Goal: Task Accomplishment & Management: Complete application form

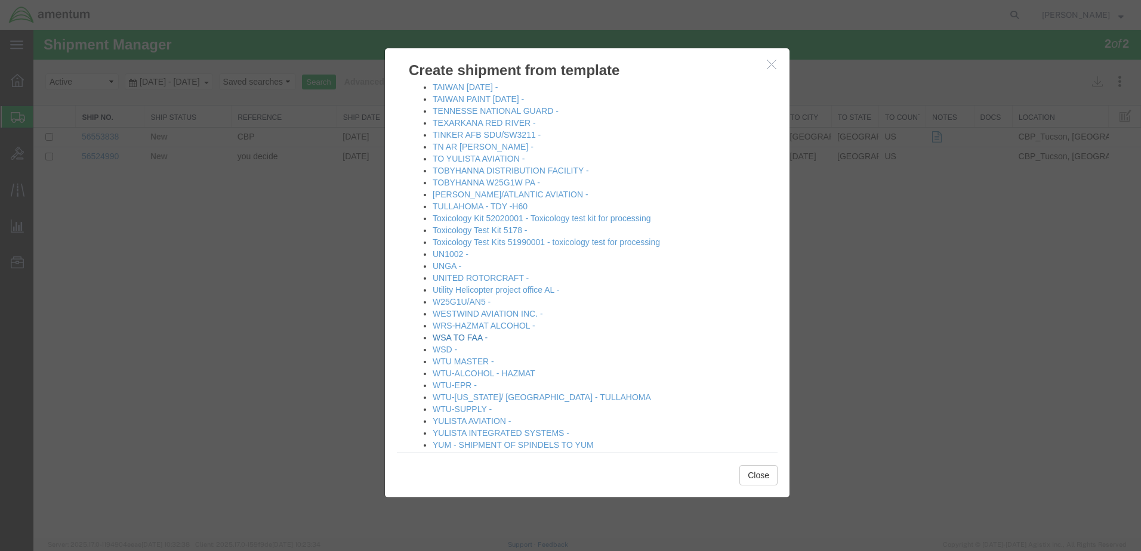
scroll to position [1367, 0]
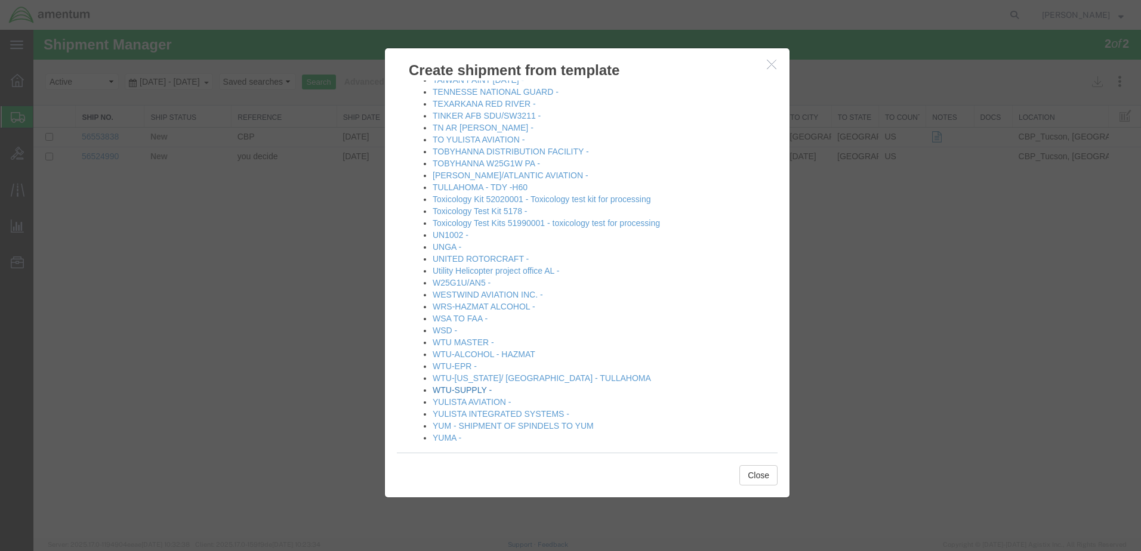
click at [465, 386] on link "WTU-SUPPLY -" at bounding box center [462, 391] width 59 height 10
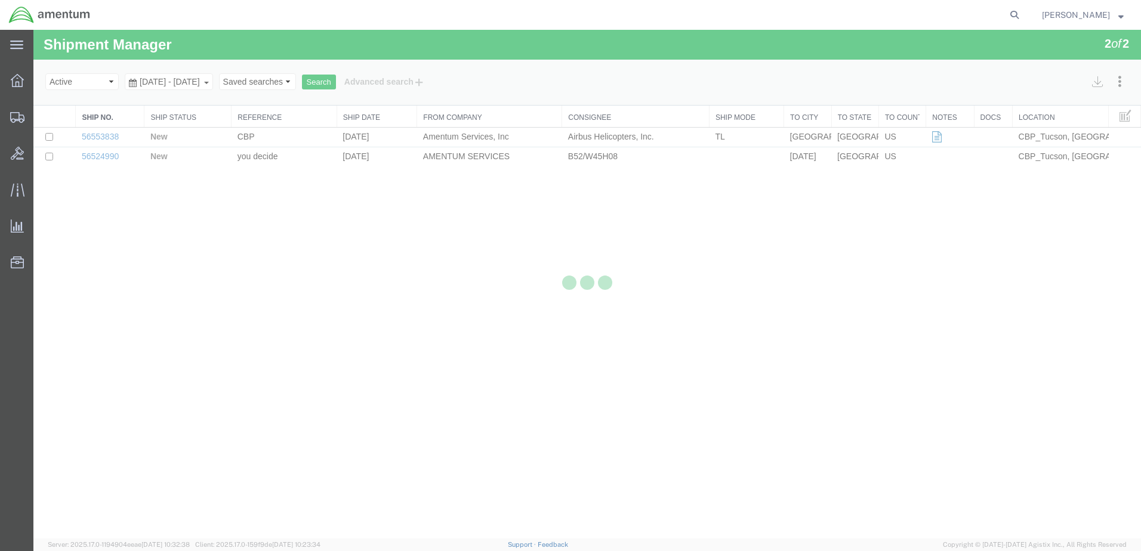
select select "49949"
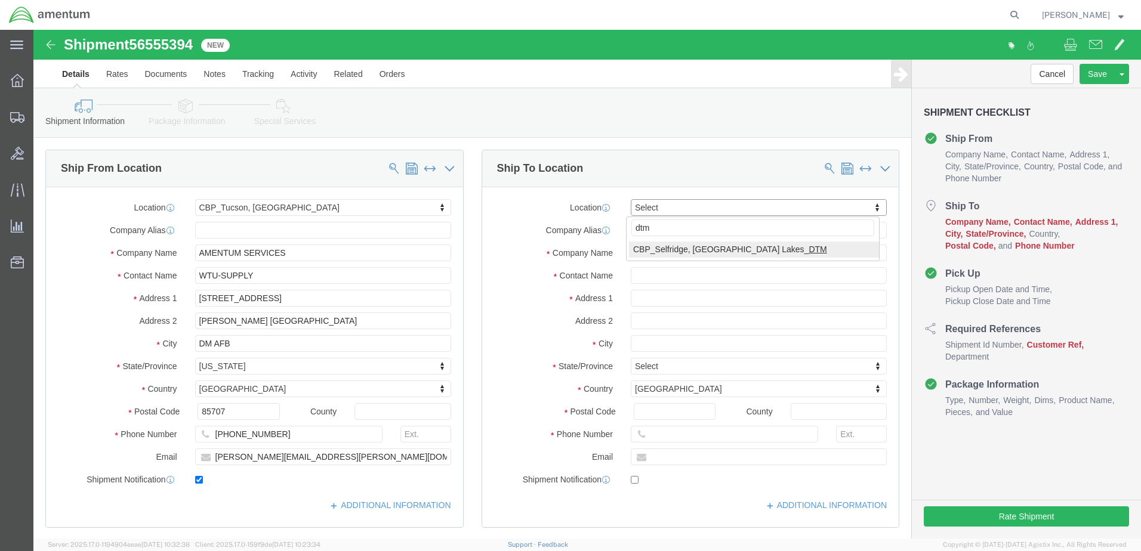
type input "dtm"
select select "49921"
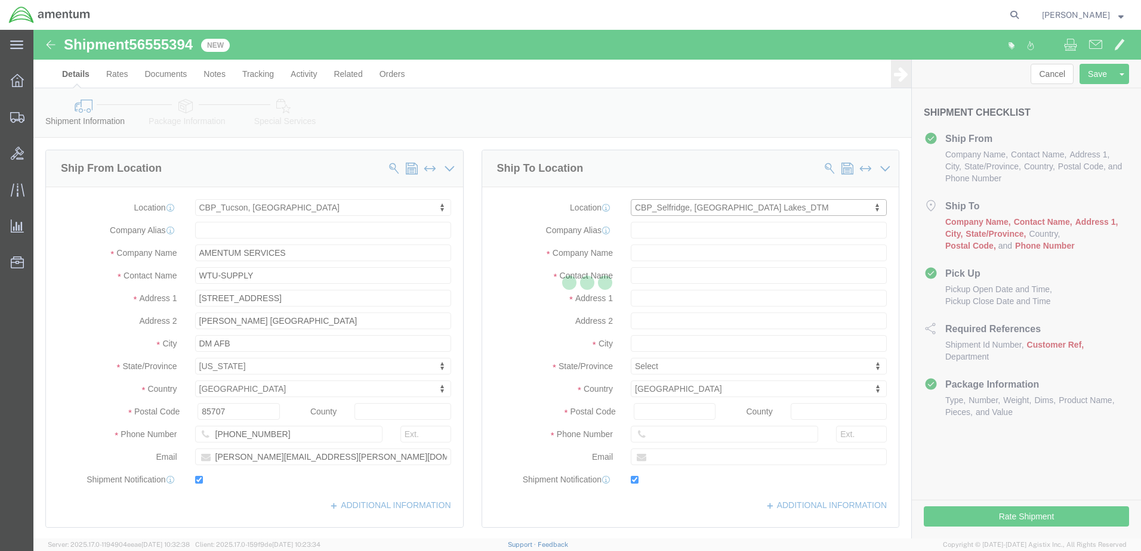
type input "Amentum Services, Inc"
type input "[PERSON_NAME]"
type input "[STREET_ADDRESS]"
type input "Building 1422"
type input "Selfridge"
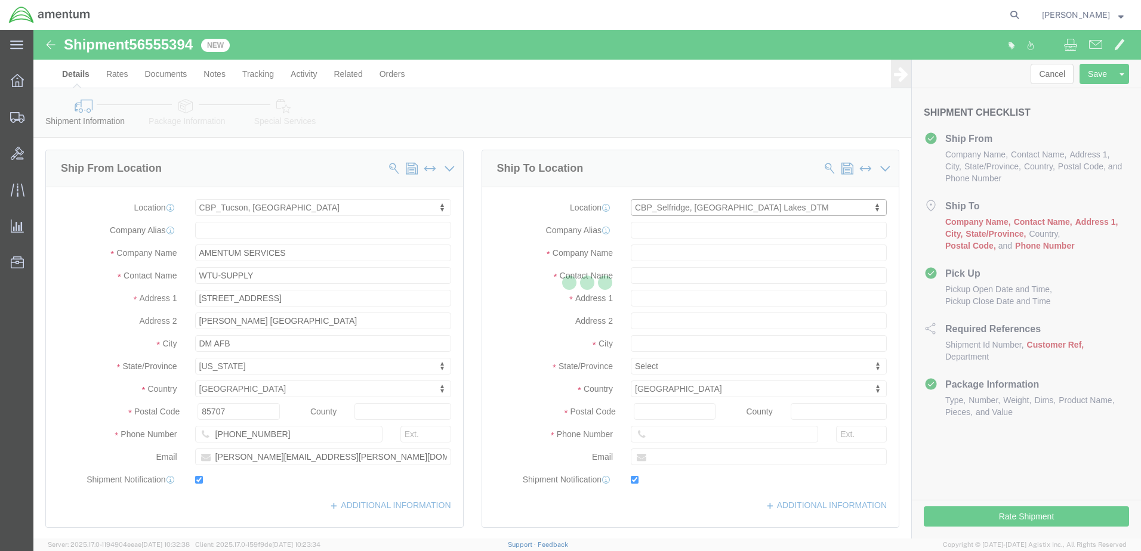
type input "48045"
type input "[PHONE_NUMBER]"
type input "[PERSON_NAME][EMAIL_ADDRESS][PERSON_NAME][DOMAIN_NAME]"
checkbox input "true"
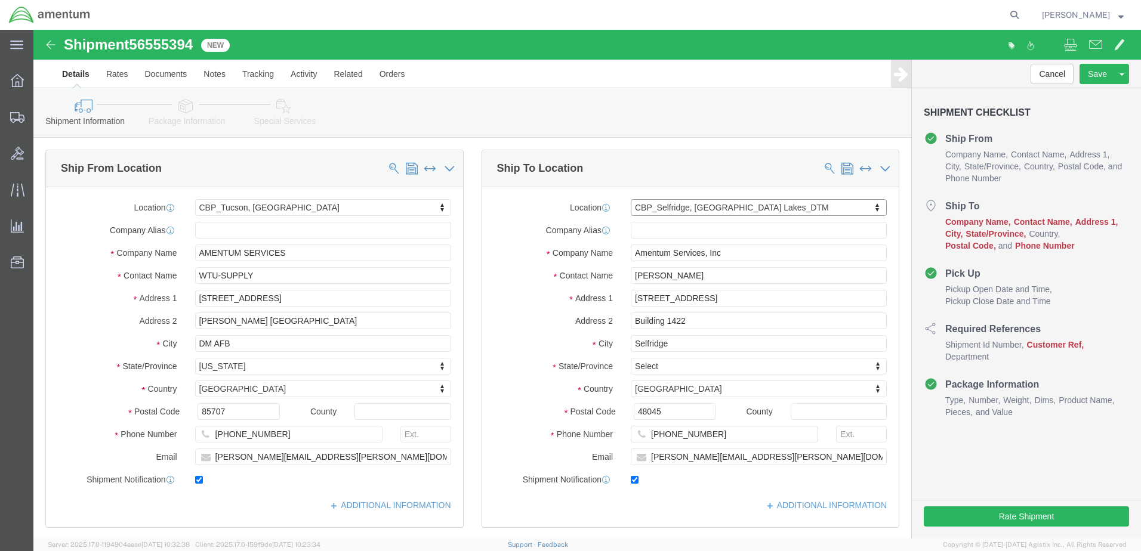
select select "MI"
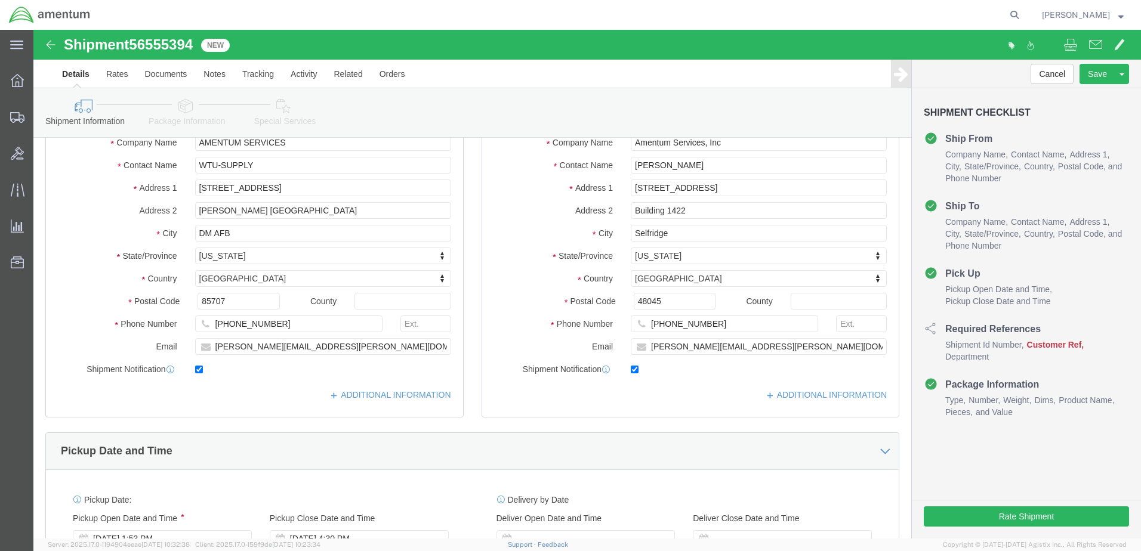
scroll to position [298, 0]
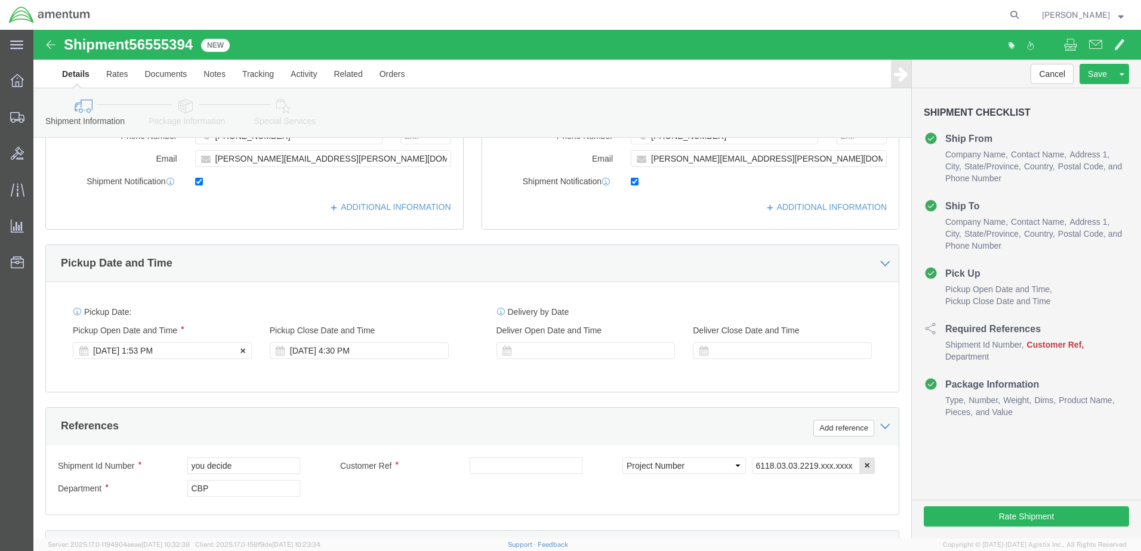
click div "[DATE] 1:53 PM"
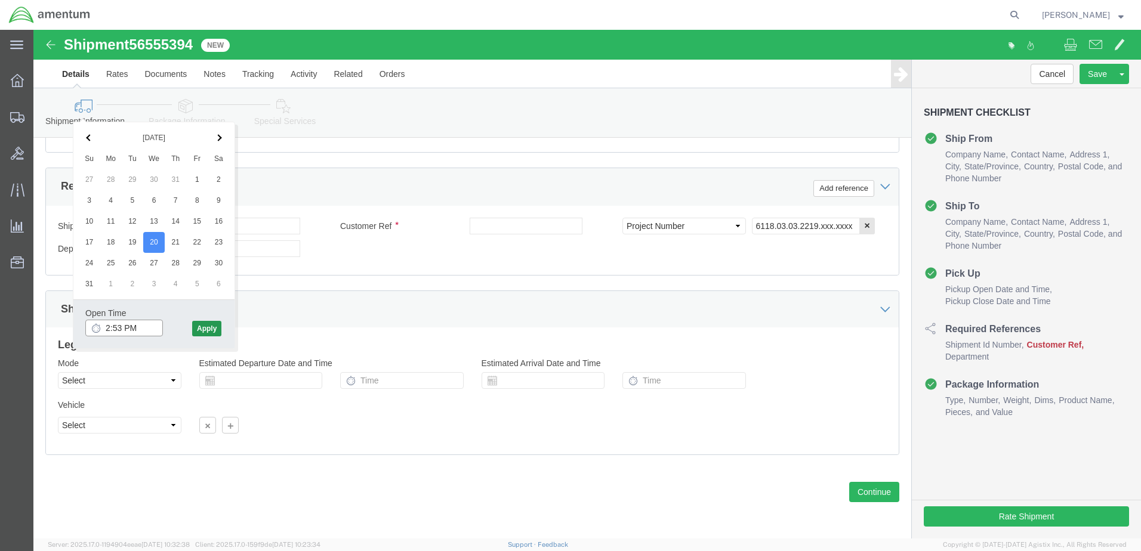
type input "2:53 PM"
click button "Apply"
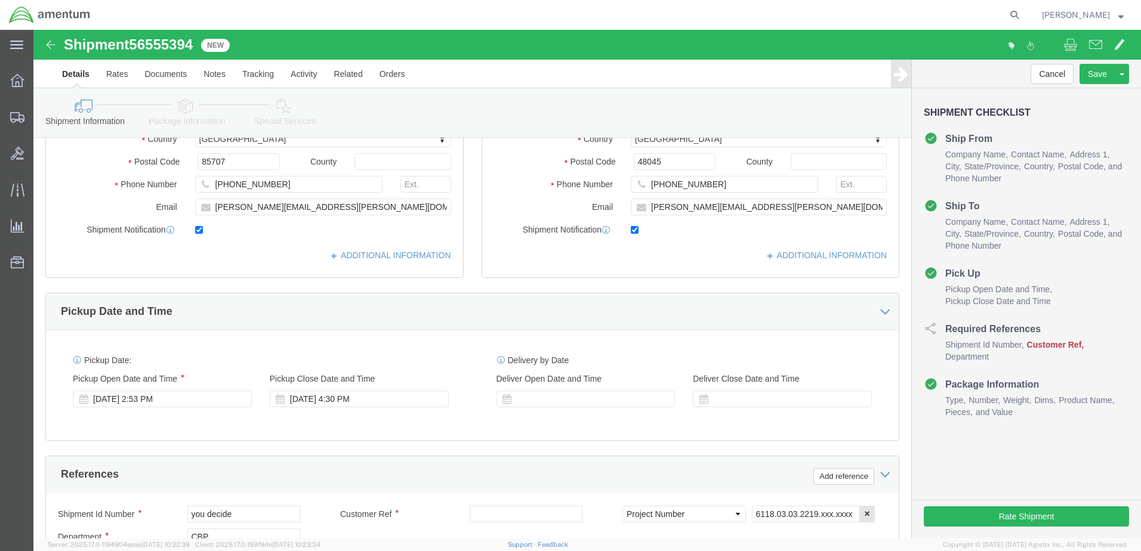
scroll to position [240, 0]
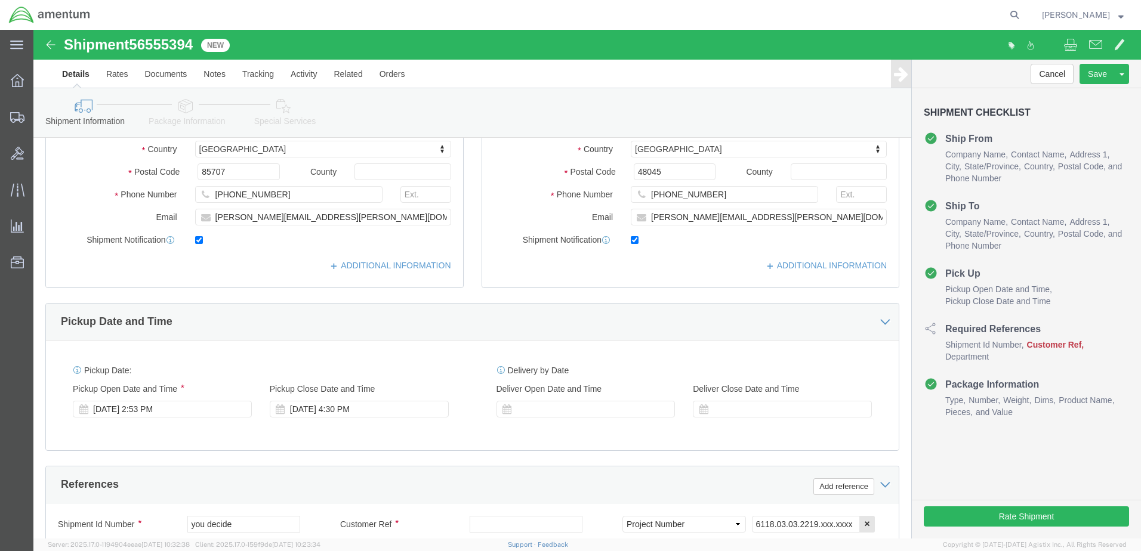
click div
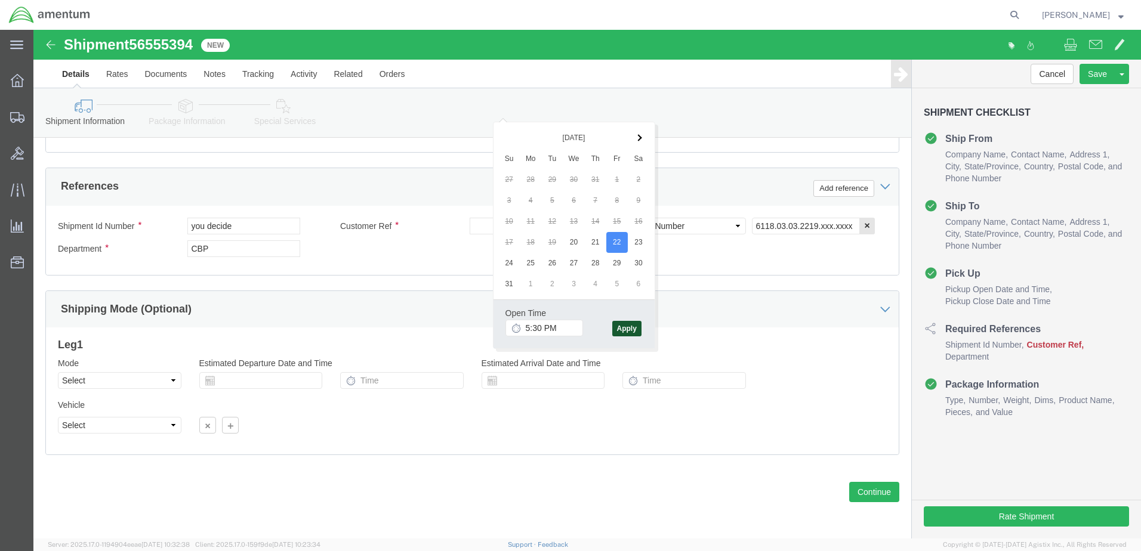
click button "Apply"
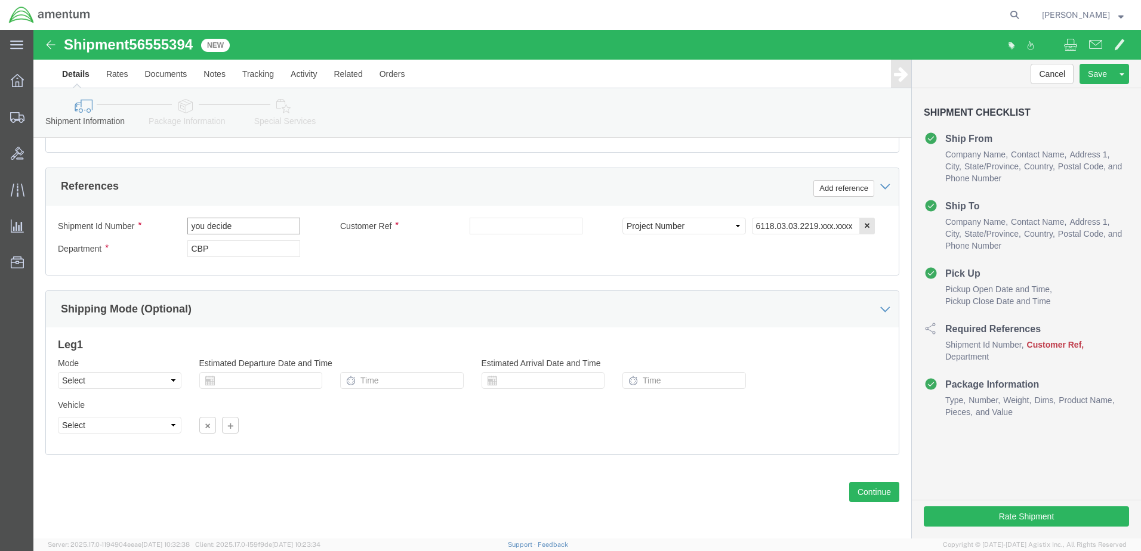
drag, startPoint x: 213, startPoint y: 196, endPoint x: 12, endPoint y: 195, distance: 201.1
click div "References Add reference Shipment Id Number you decide Customer Ref Select Acco…"
click input "US: 325870 / BOLT SHEAR"
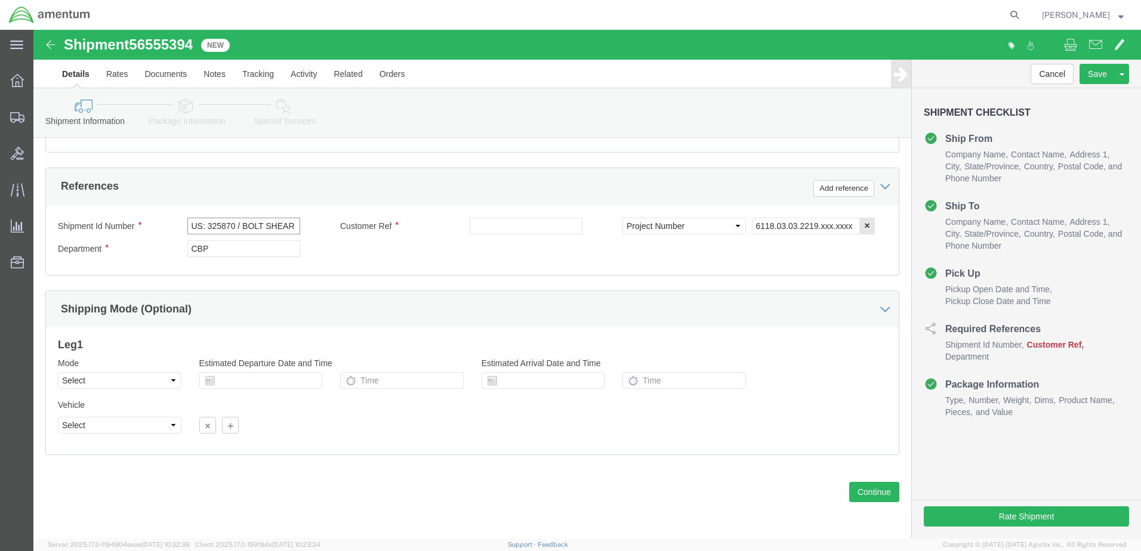
click input "US: 325870 / BOLT SHEAR"
type input "US: 325870 / BOLT SHEAR"
click input "text"
paste input "US: 325870 / BOLT SHEAR"
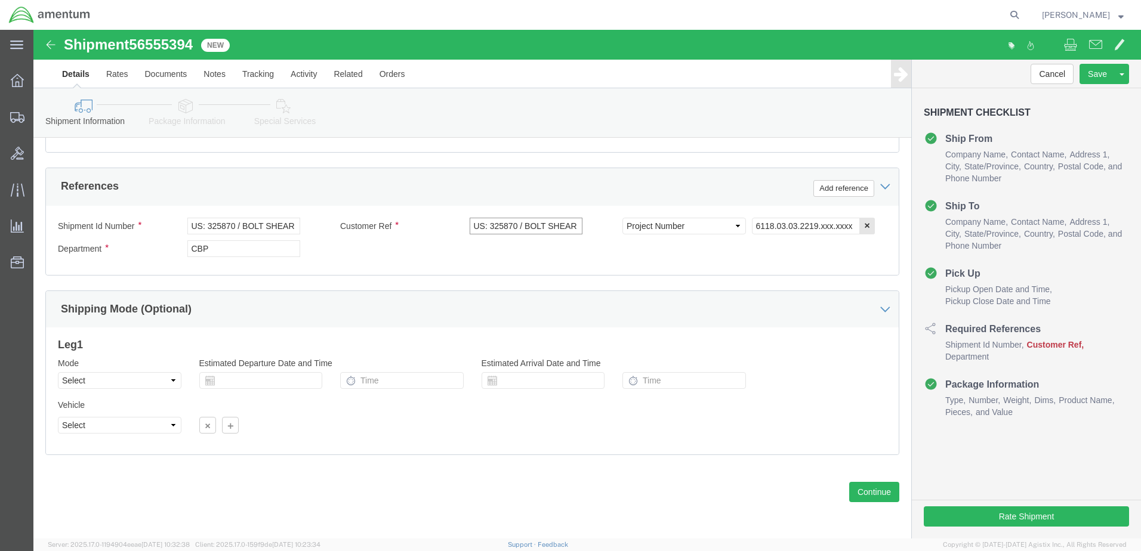
scroll to position [0, 2]
type input "US: 325870 / BOLT SHEAR"
click input "6118.03.03.2219.xxx.xxxx"
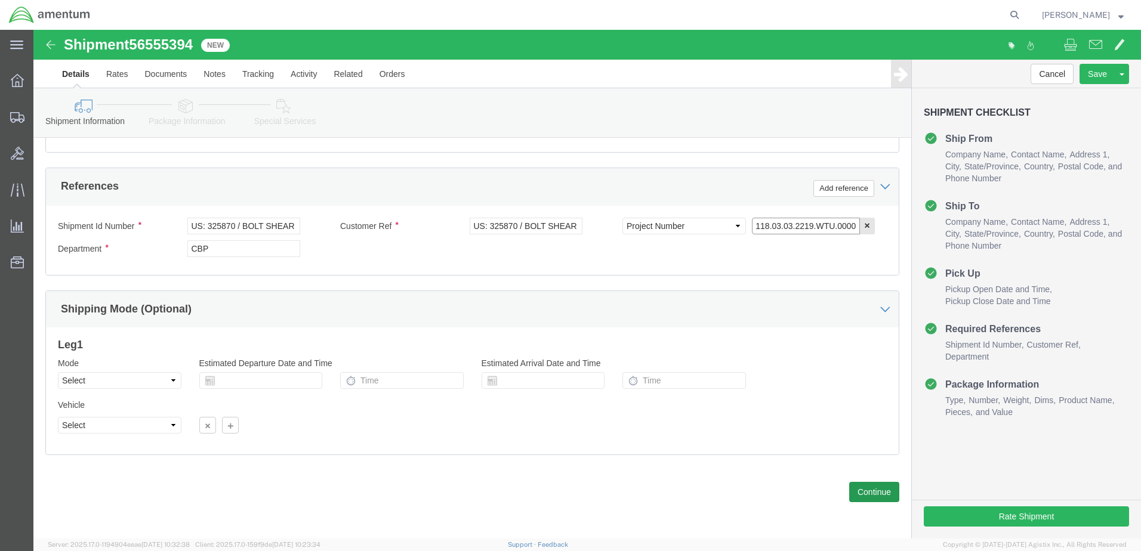
type input "6118.03.03.2219.WTU.0000"
click button "Continue"
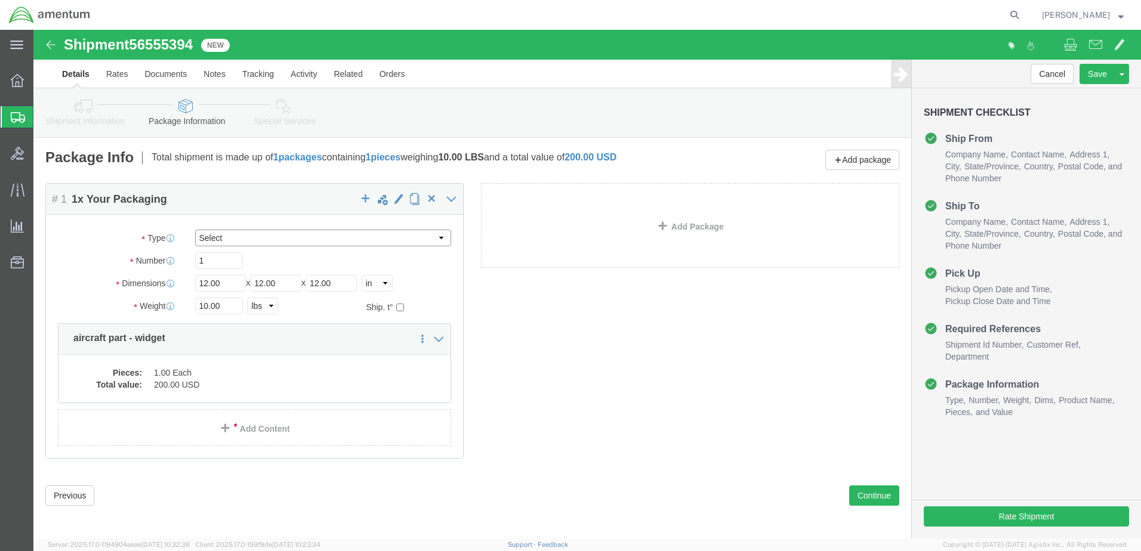
click select "Select BCK Boxes Bale(s) Basket(s) Bolt(s) Bottle(s) Buckets Bulk Bundle(s) Can…"
select select "CBOX"
click select "Select BCK Boxes Bale(s) Basket(s) Bolt(s) Bottle(s) Buckets Bulk Bundle(s) Can…"
drag, startPoint x: 188, startPoint y: 256, endPoint x: 143, endPoint y: 255, distance: 45.4
click div "Dimensions Length 12.00 x Width 12.00 x Height 12.00 Select cm ft in"
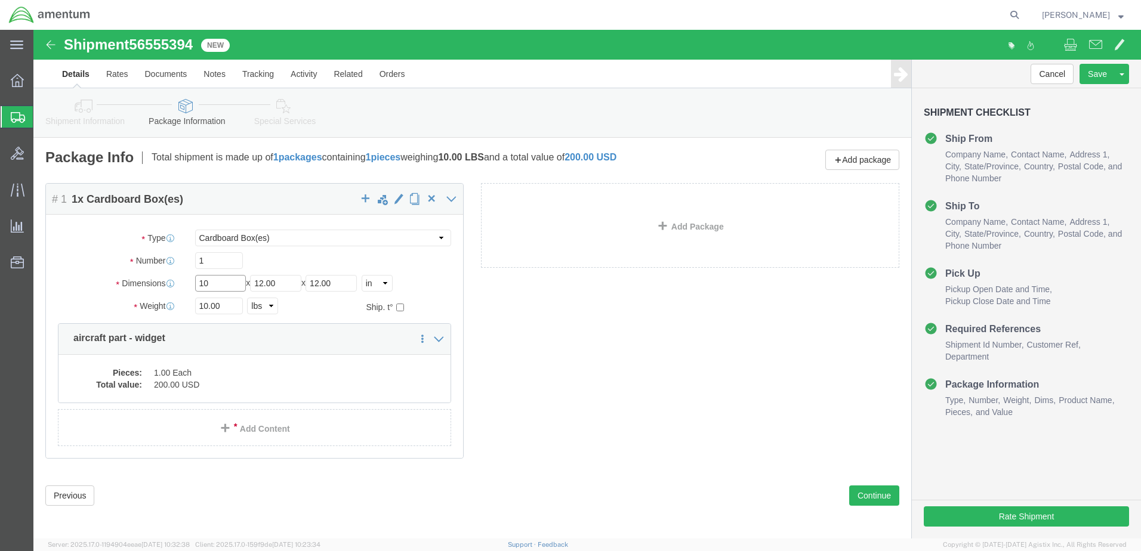
type input "10"
type input "9"
type input "7"
drag, startPoint x: 194, startPoint y: 278, endPoint x: 57, endPoint y: 278, distance: 136.7
click div "Weight 10.00 Select kgs lbs Ship. t°"
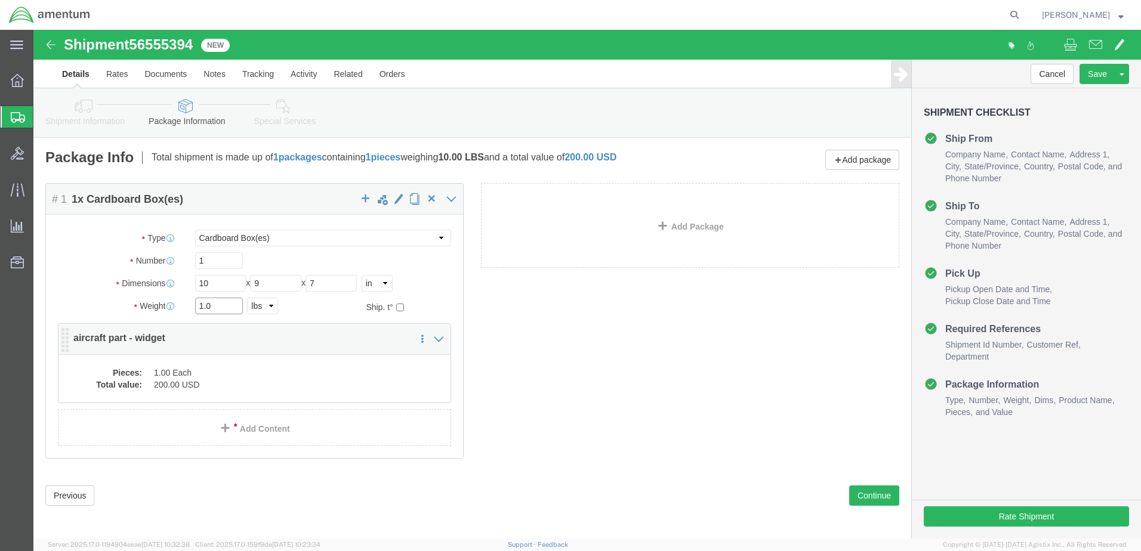
type input "1.00"
click dd "200.00 USD"
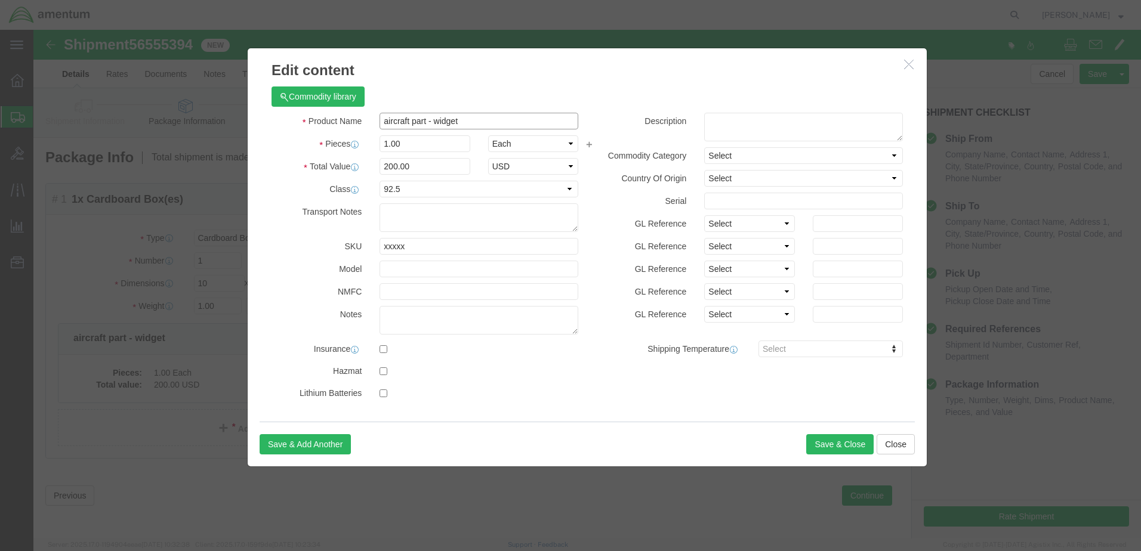
drag, startPoint x: 171, startPoint y: 103, endPoint x: 81, endPoint y: 103, distance: 89.5
click div "Edit content Commodity library Product Name aircraft part - widget Pieces 1.00 …"
paste input "US: 325870 / BOLT SHEAR"
type input "US: 325870 / BOLT SHEAR"
type input "418.83"
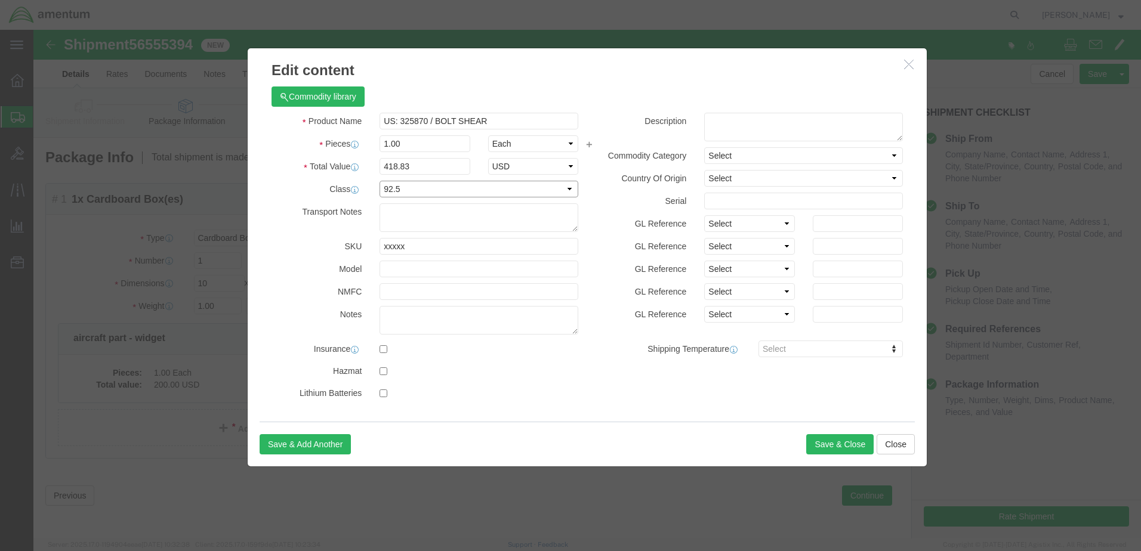
click select "Select 50 55 60 65 70 85 92.5 100 125 175 250 300 400"
select select "300"
click select "Select 50 55 60 65 70 85 92.5 100 125 175 250 300 400"
click button "Save & Close"
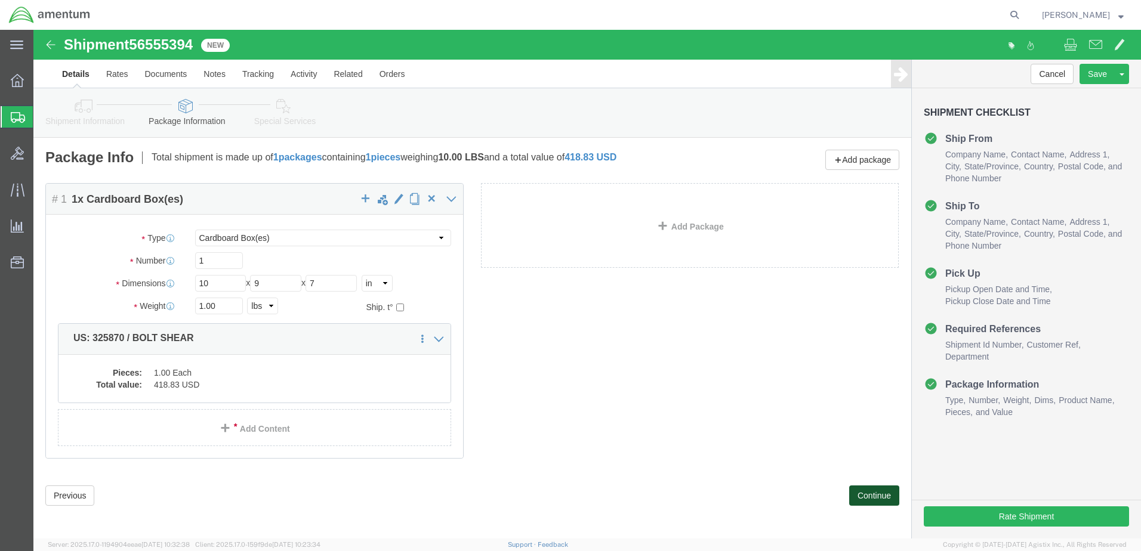
click button "Continue"
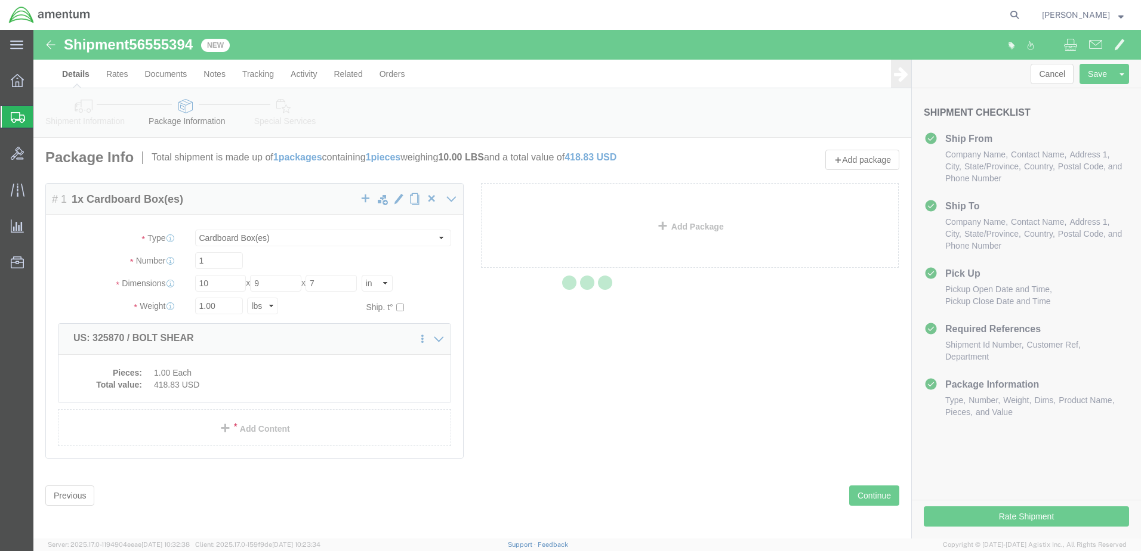
select select
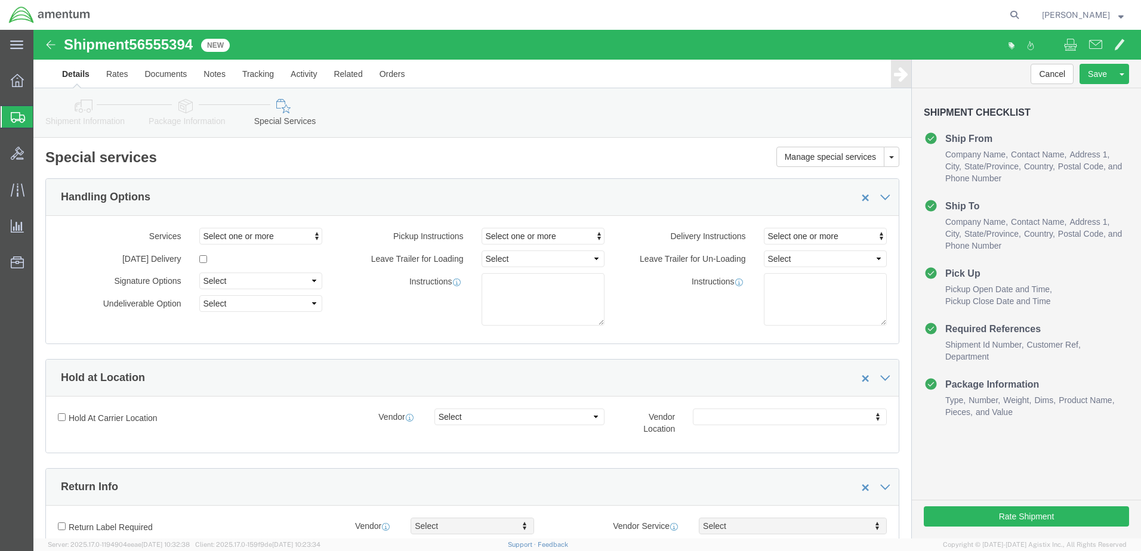
select select "DEPARTMENT"
click button "Rate Shipment"
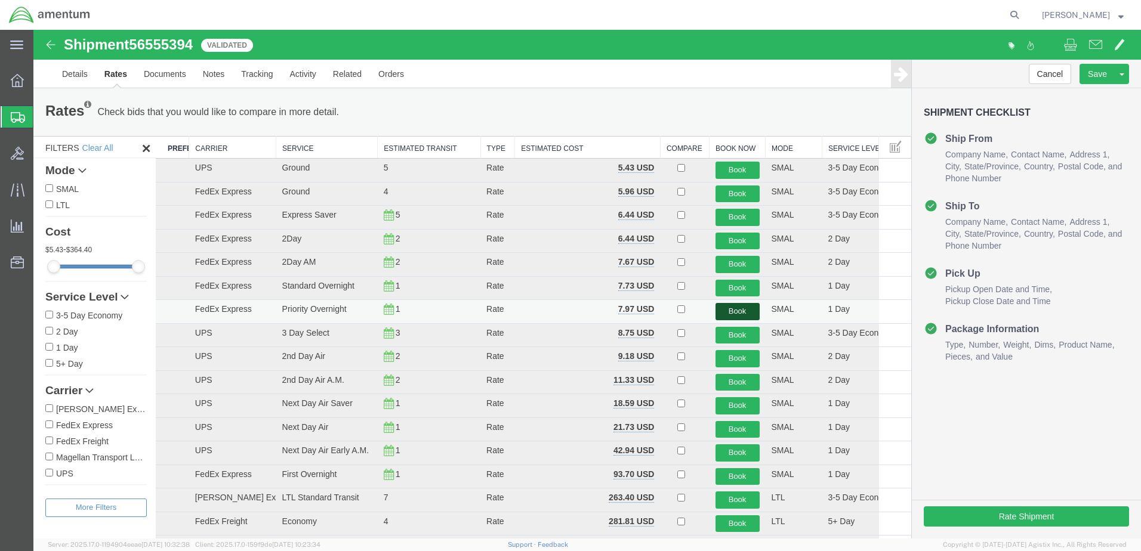
click at [720, 310] on button "Book" at bounding box center [738, 311] width 44 height 17
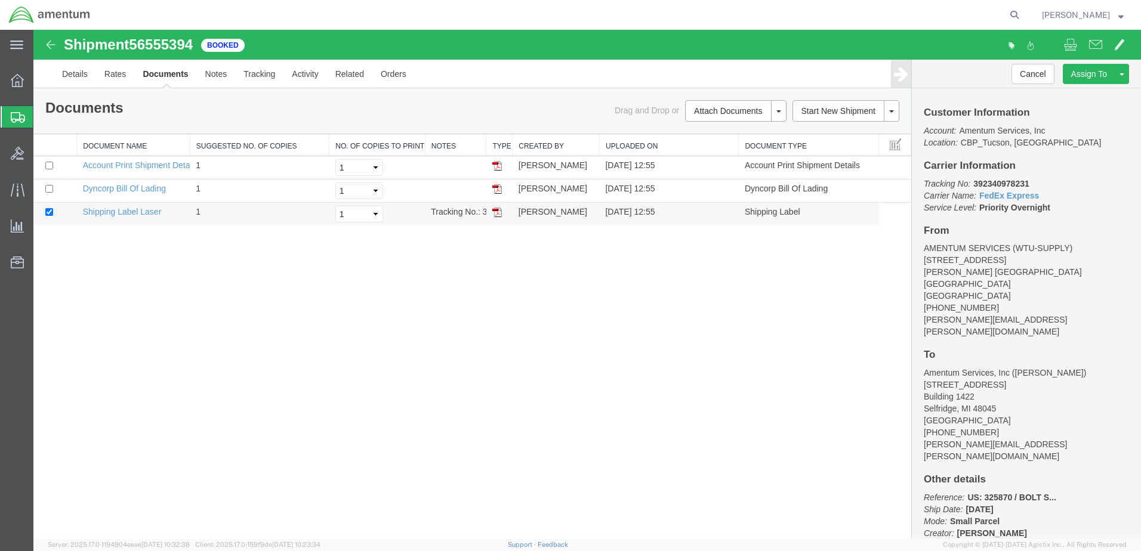
drag, startPoint x: 497, startPoint y: 211, endPoint x: 516, endPoint y: 215, distance: 20.1
click at [497, 211] on img at bounding box center [497, 213] width 10 height 10
